Goal: Find specific fact: Find specific fact

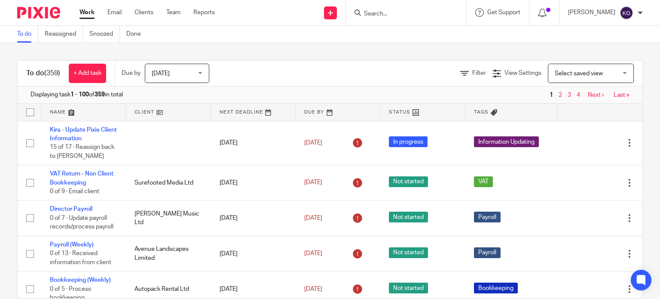
click at [455, 3] on div at bounding box center [406, 12] width 120 height 25
click at [410, 12] on input "Search" at bounding box center [401, 14] width 77 height 8
click at [155, 18] on div "Work Email Clients Team Reports Work Email Clients Team Reports Settings" at bounding box center [149, 12] width 157 height 25
click at [162, 14] on ul "Work Email Clients Team Reports" at bounding box center [153, 12] width 148 height 9
click at [168, 12] on link "Team" at bounding box center [173, 12] width 14 height 9
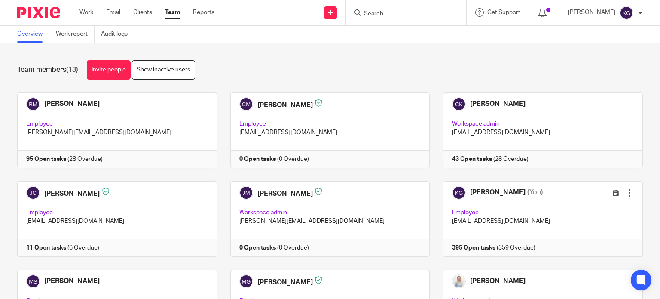
drag, startPoint x: 400, startPoint y: 26, endPoint x: 407, endPoint y: 17, distance: 11.3
click at [401, 25] on body "Work Email Clients Team Reports Work Email Clients Team Reports Settings Send n…" at bounding box center [330, 149] width 660 height 299
click at [407, 17] on input "Search" at bounding box center [401, 14] width 77 height 8
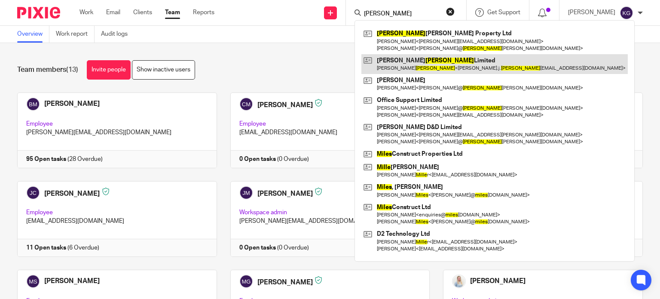
type input "mills"
click at [434, 68] on link at bounding box center [494, 64] width 266 height 20
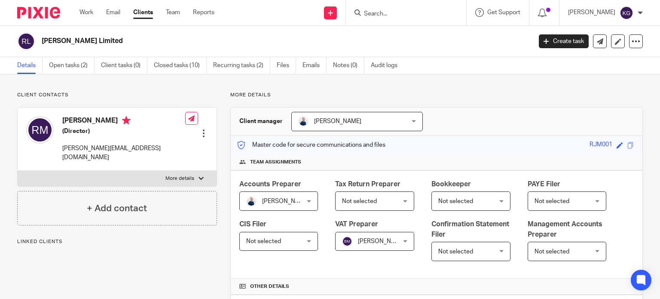
click at [162, 171] on label "More details" at bounding box center [117, 178] width 199 height 15
click at [18, 170] on input "More details" at bounding box center [17, 170] width 0 height 0
checkbox input "true"
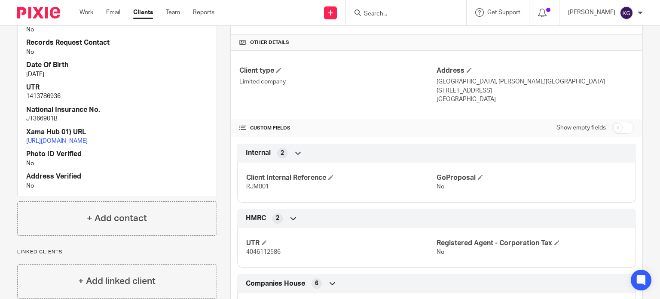
scroll to position [258, 0]
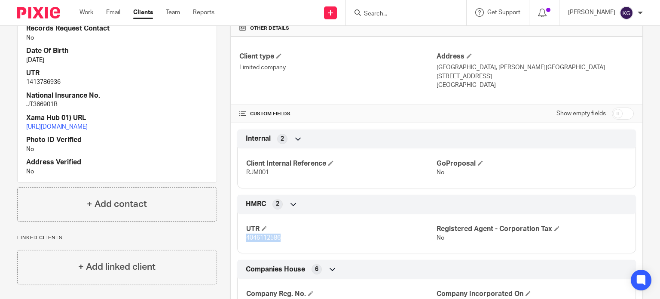
drag, startPoint x: 283, startPoint y: 236, endPoint x: 243, endPoint y: 237, distance: 40.0
click at [243, 237] on div "UTR 4046112586 Registered Agent - Corporation Tax No" at bounding box center [436, 230] width 399 height 46
drag, startPoint x: 250, startPoint y: 232, endPoint x: 262, endPoint y: 241, distance: 14.7
click at [262, 241] on p "4046112586" at bounding box center [341, 237] width 190 height 9
drag, startPoint x: 279, startPoint y: 235, endPoint x: 245, endPoint y: 238, distance: 33.7
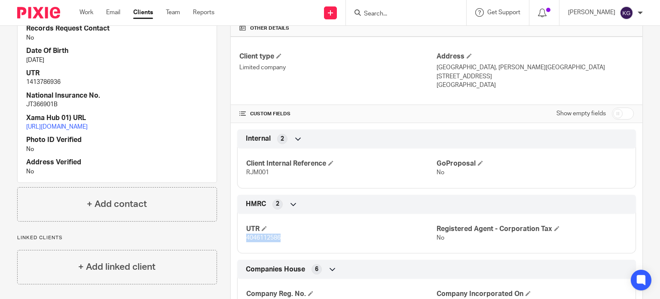
click at [246, 238] on p "4046112586" at bounding box center [341, 237] width 190 height 9
copy span "4046112586"
